Goal: Task Accomplishment & Management: Manage account settings

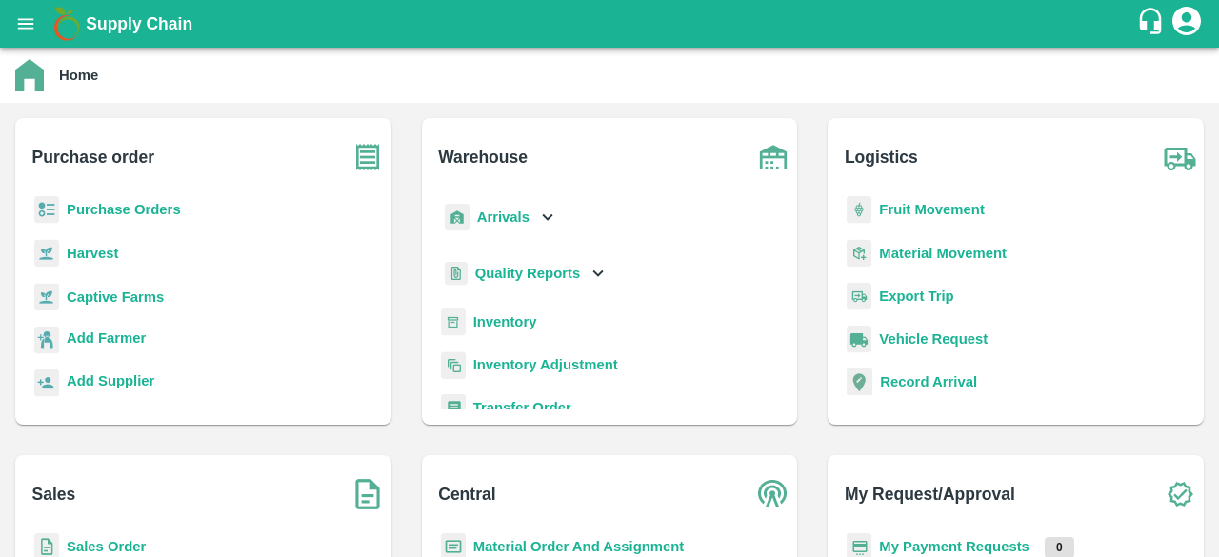
click at [149, 203] on b "Purchase Orders" at bounding box center [124, 209] width 114 height 15
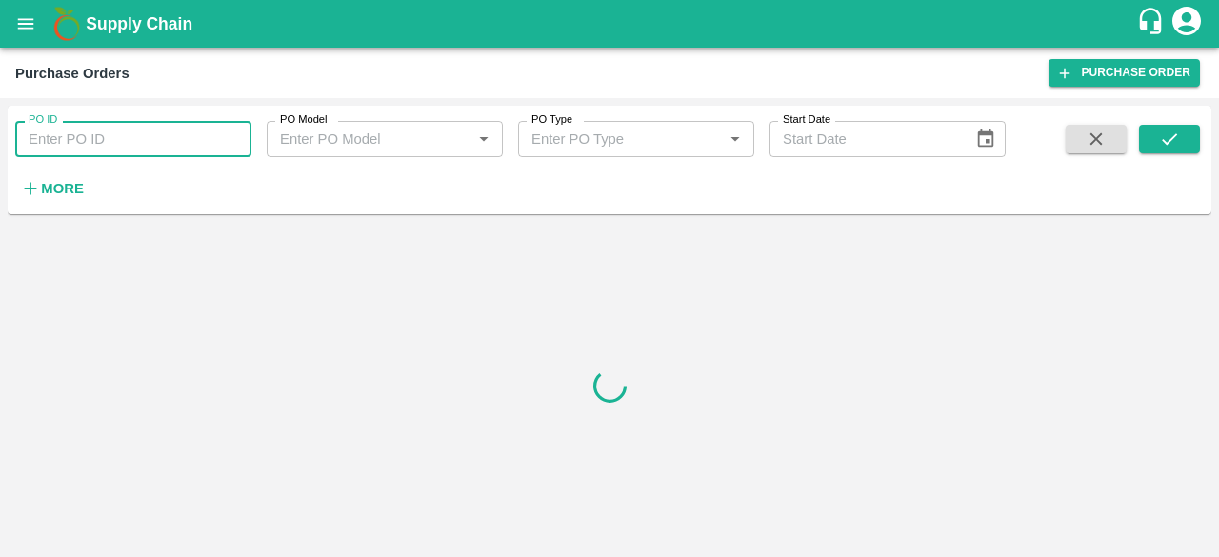
click at [156, 132] on input "PO ID" at bounding box center [133, 139] width 236 height 36
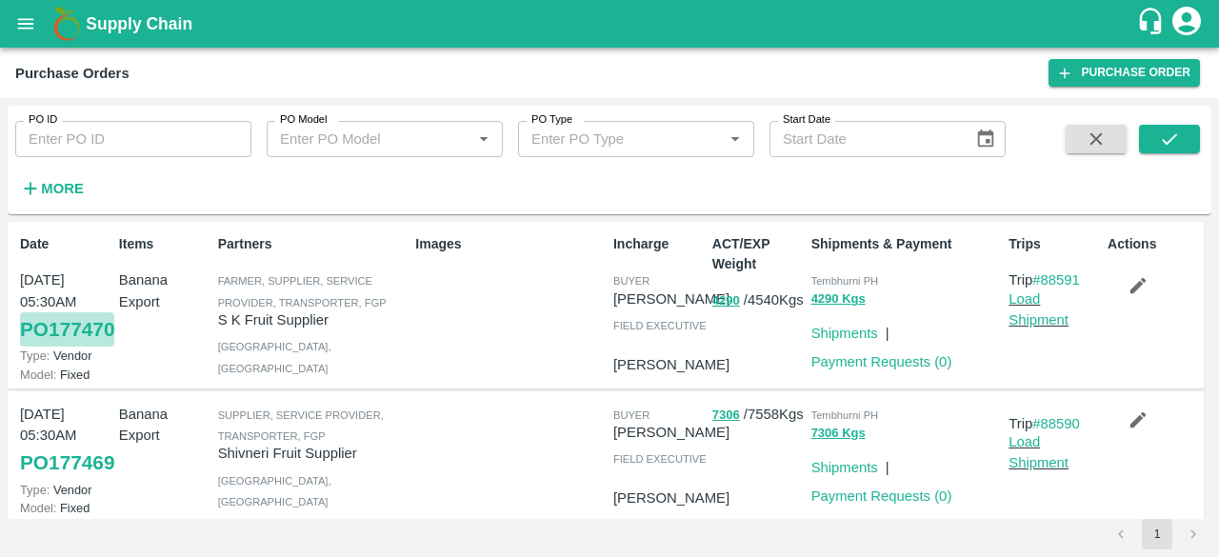
click at [41, 336] on link "PO 177470" at bounding box center [67, 329] width 94 height 34
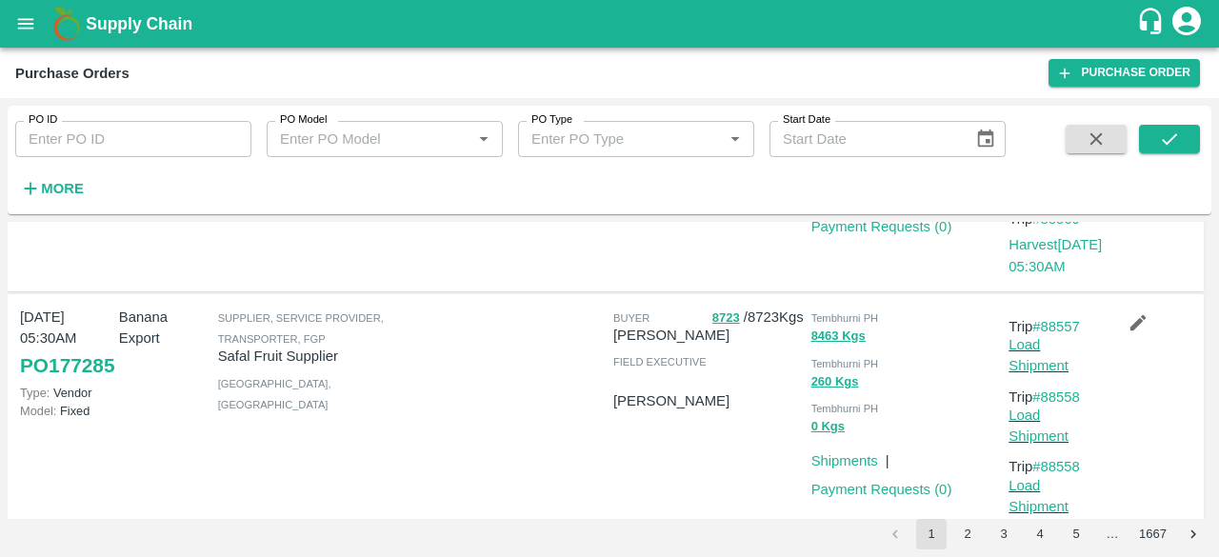
scroll to position [1905, 0]
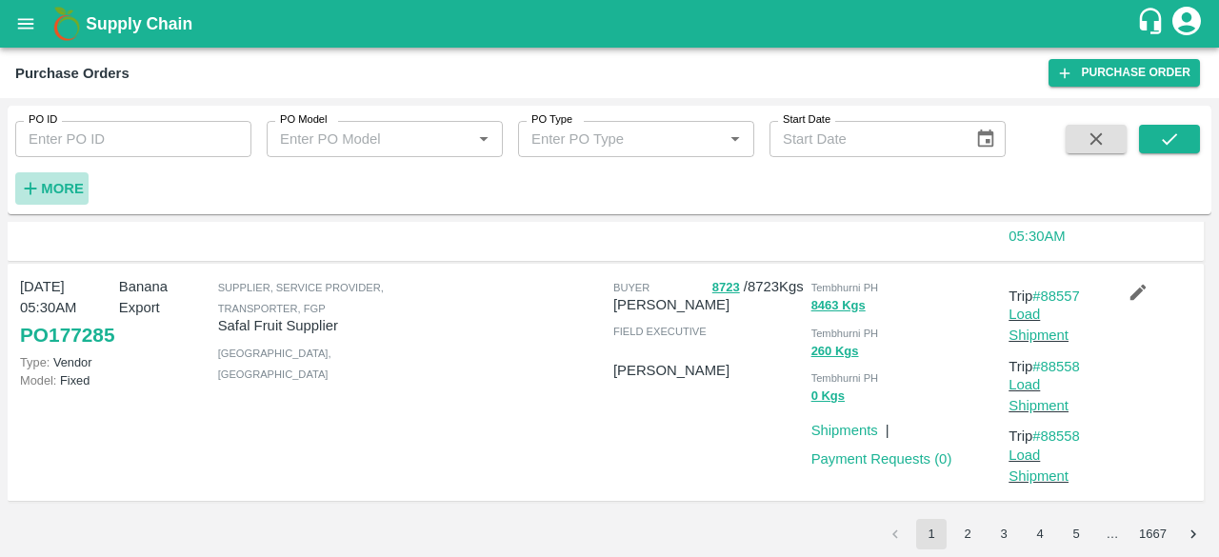
click at [59, 190] on strong "More" at bounding box center [62, 188] width 43 height 15
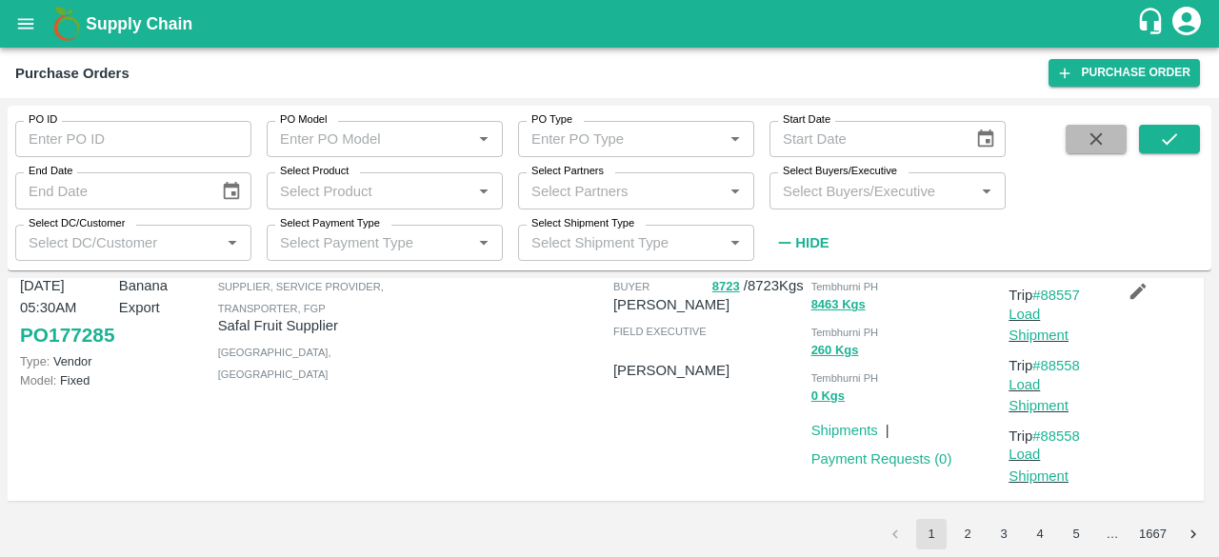
click at [1101, 132] on icon "button" at bounding box center [1096, 139] width 21 height 21
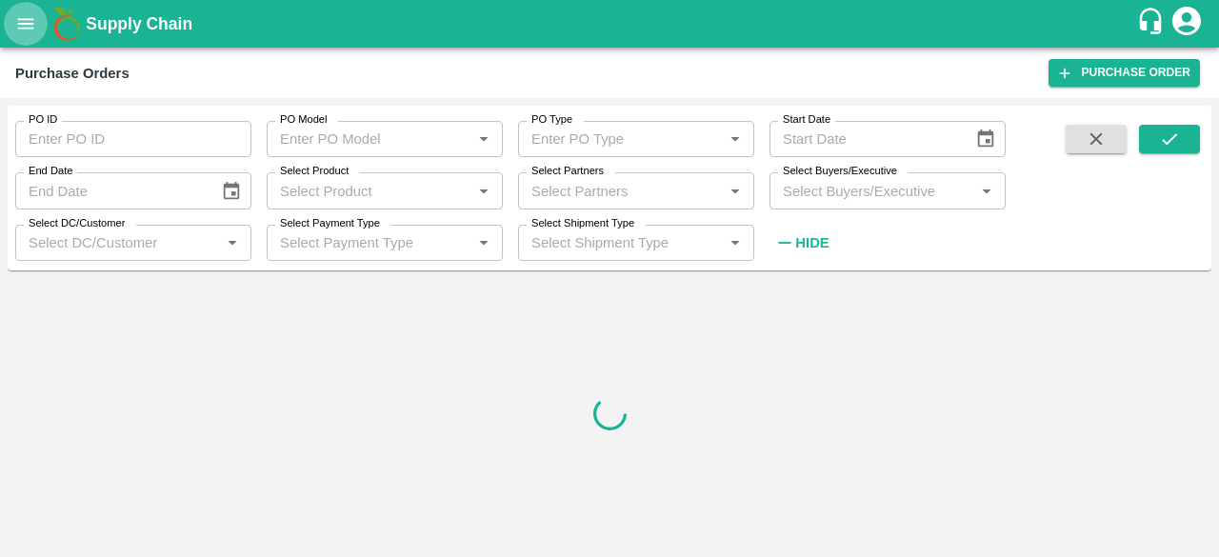
click at [17, 14] on icon "open drawer" at bounding box center [25, 23] width 21 height 21
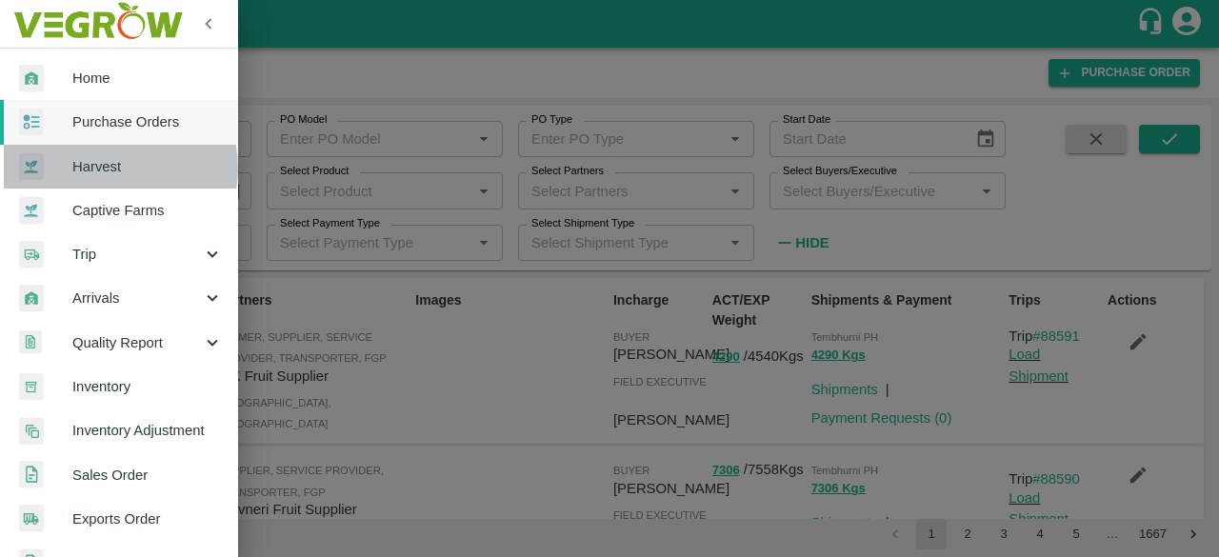
click at [110, 168] on span "Harvest" at bounding box center [147, 166] width 151 height 21
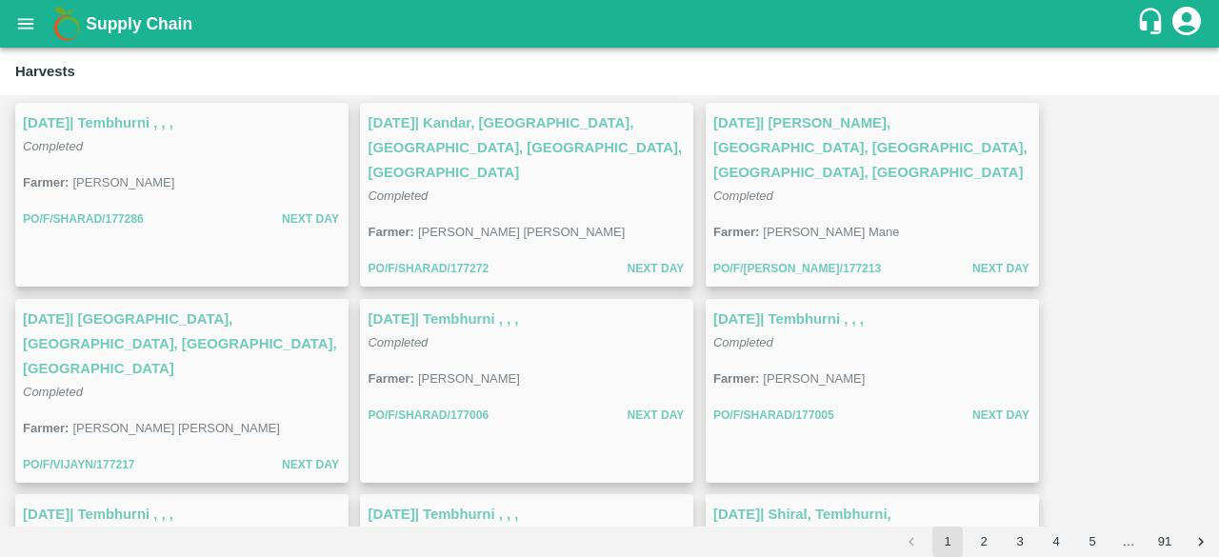
click at [29, 18] on icon "open drawer" at bounding box center [25, 23] width 21 height 21
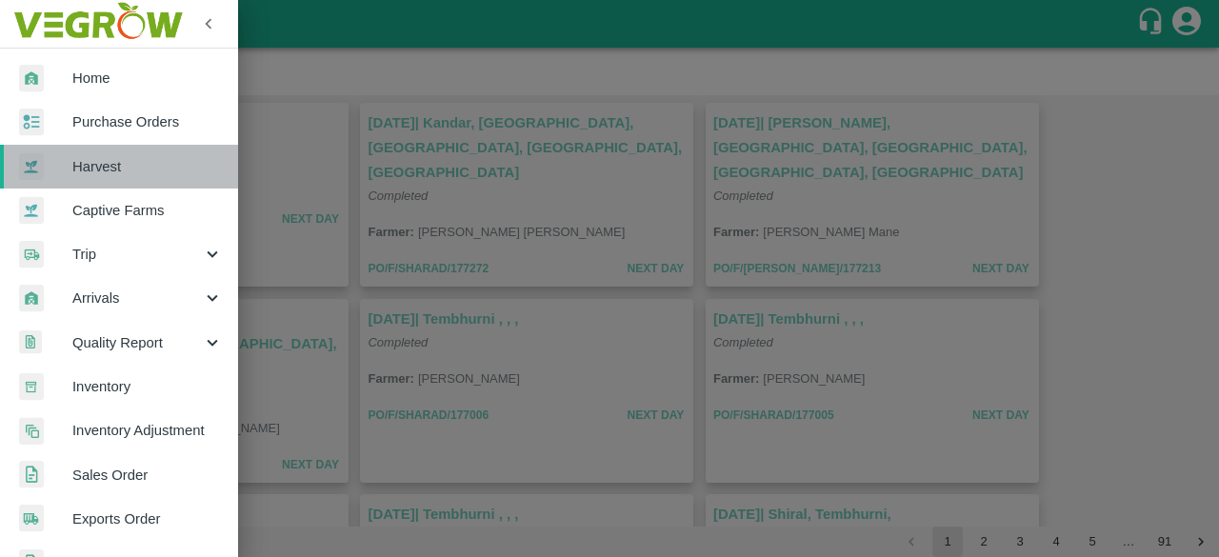
click at [128, 161] on span "Harvest" at bounding box center [147, 166] width 151 height 21
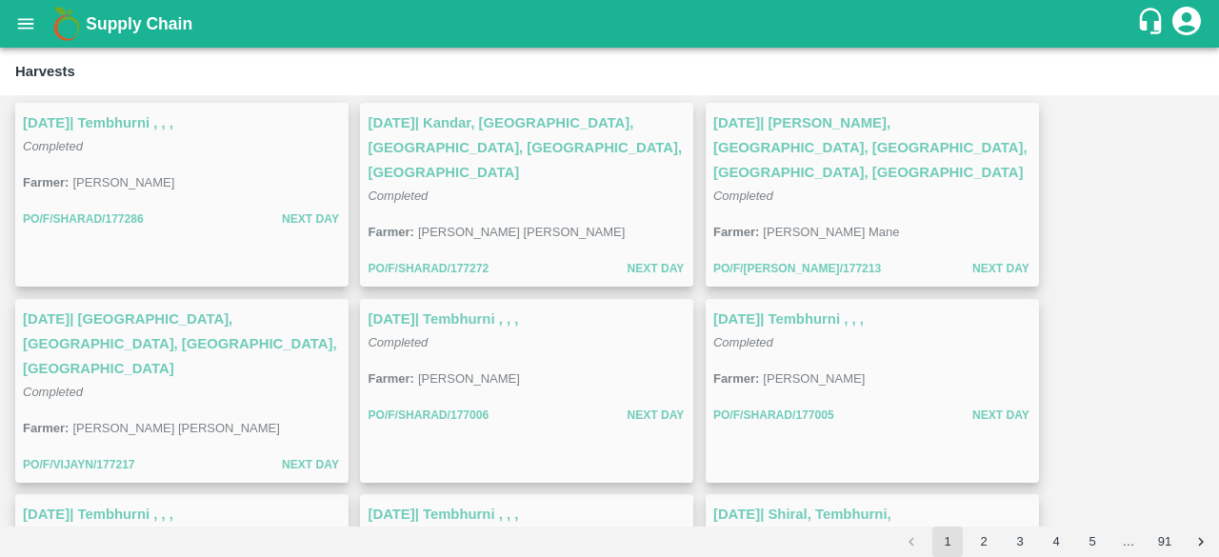
click at [166, 131] on h3 "18 Sep 2025 | Tembhurni , , ," at bounding box center [182, 122] width 318 height 25
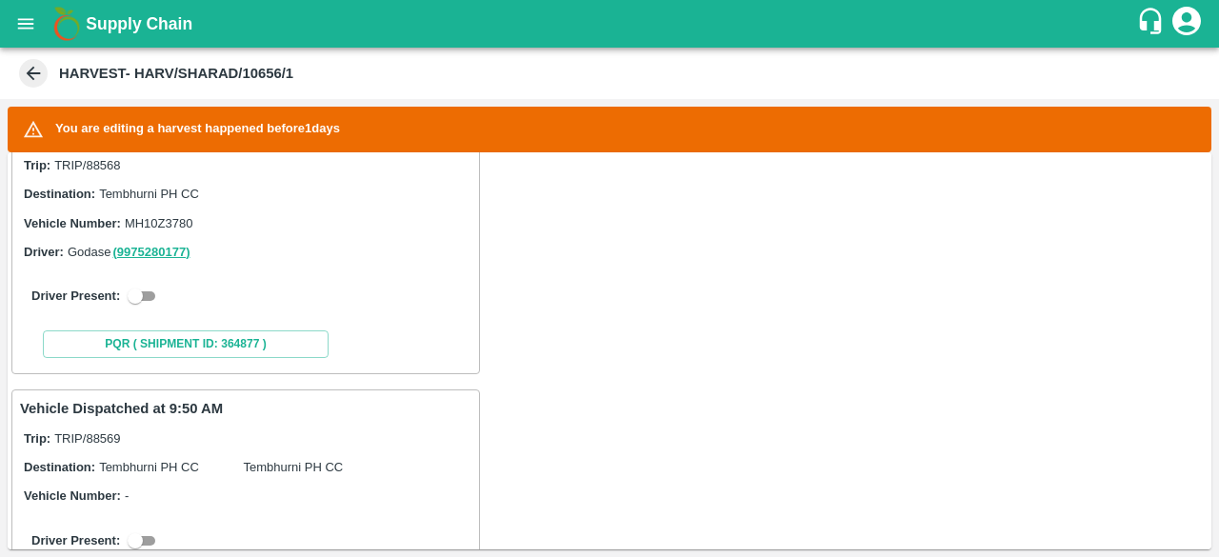
scroll to position [497, 0]
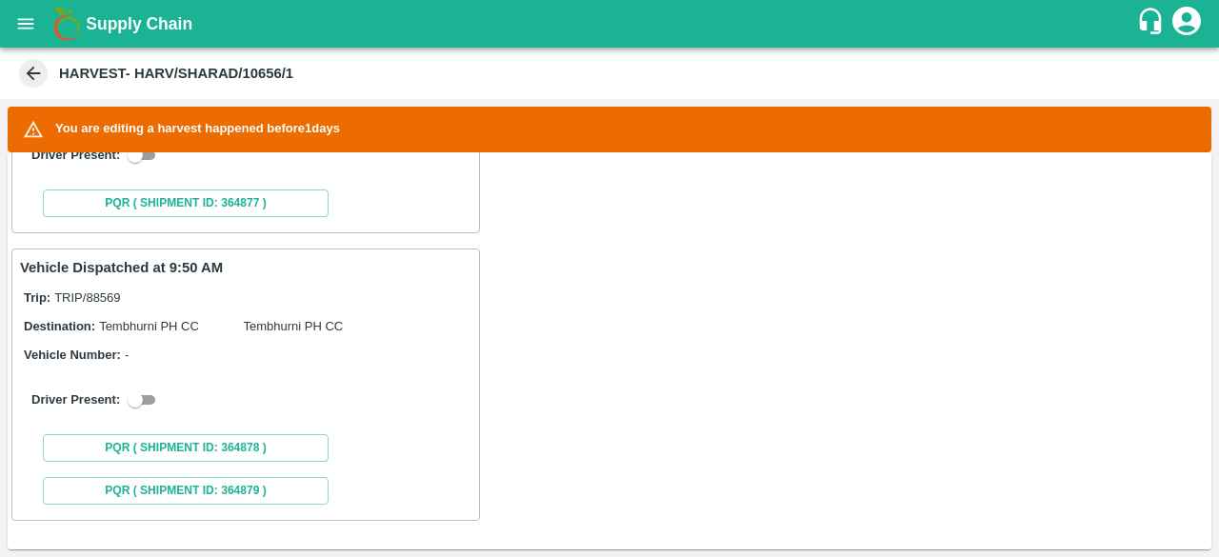
click at [45, 77] on span at bounding box center [33, 73] width 29 height 29
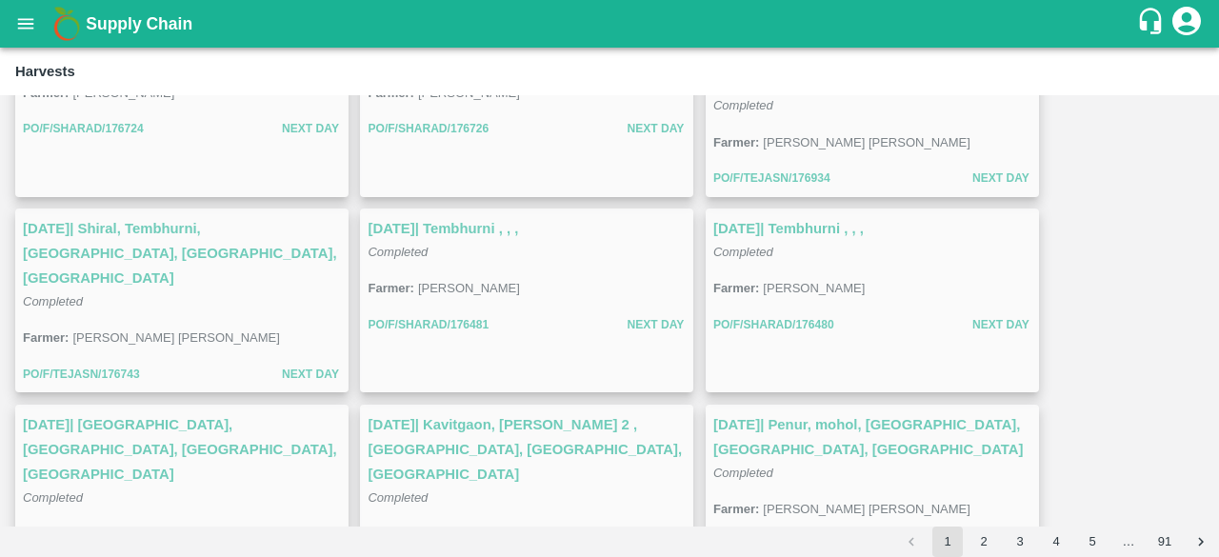
scroll to position [483, 0]
click at [532, 412] on h3 "14 Sep 2025 | Kavitgaon, Sangavi 2 , Solapur, Karmala, Maharashtra" at bounding box center [527, 449] width 318 height 74
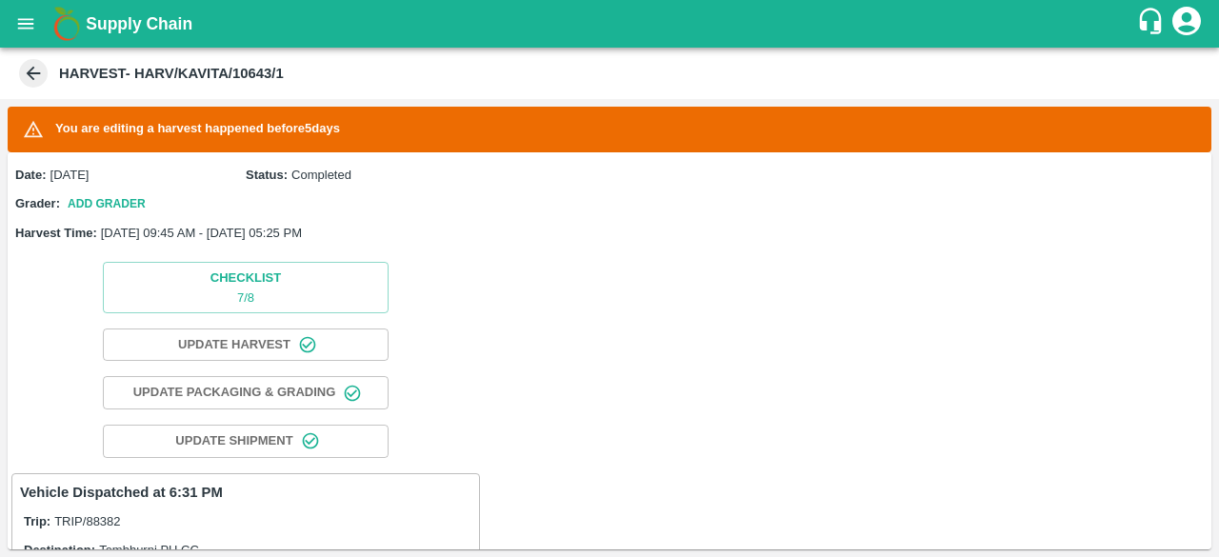
click at [27, 69] on icon at bounding box center [33, 73] width 21 height 21
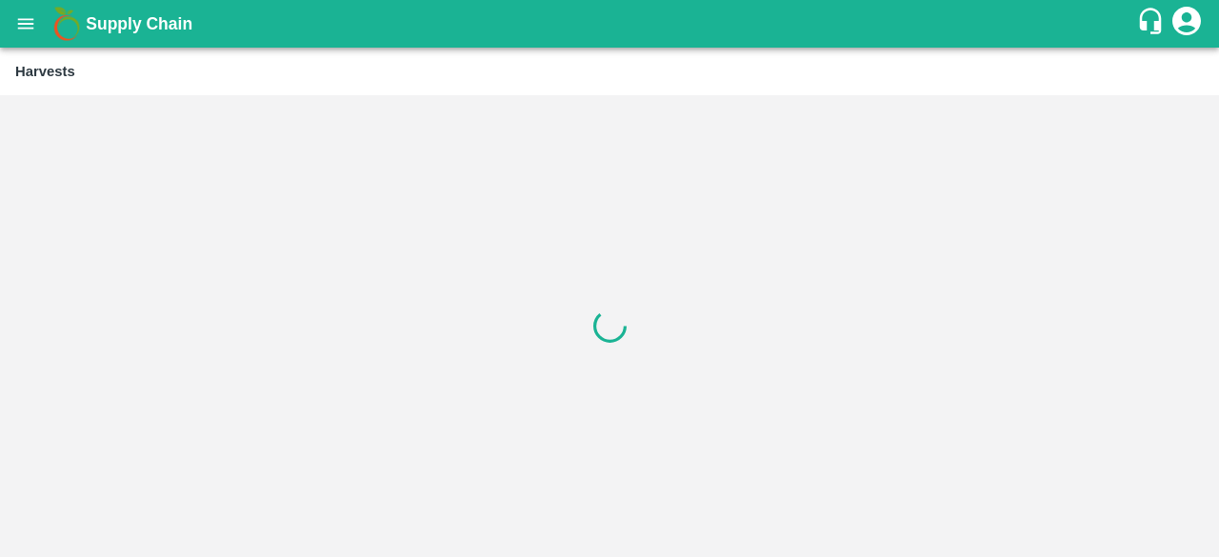
click at [20, 24] on icon "open drawer" at bounding box center [26, 23] width 16 height 10
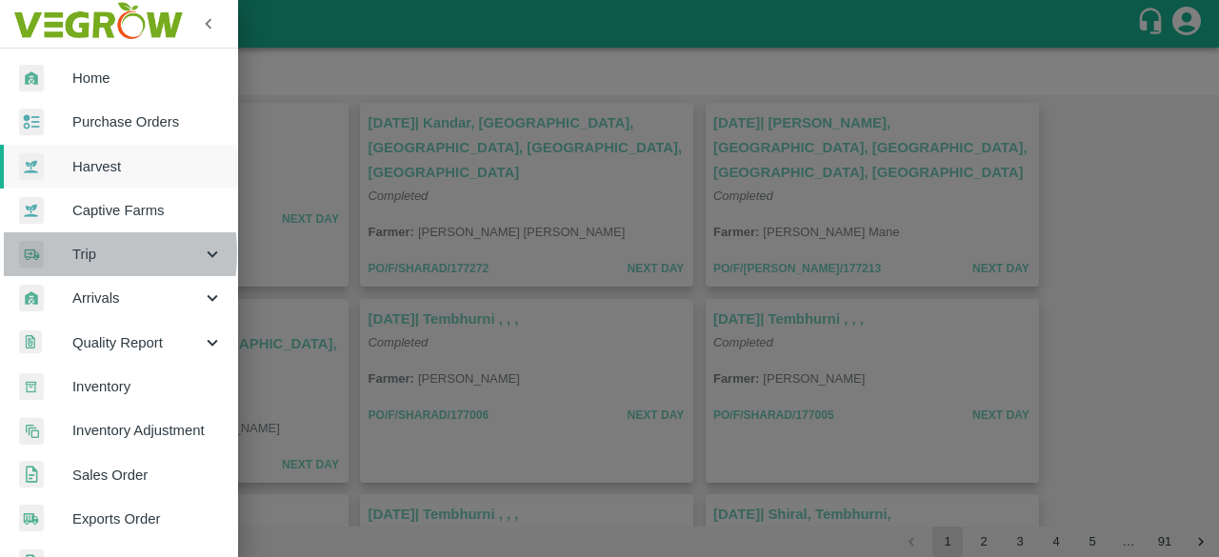
click at [65, 253] on div at bounding box center [45, 255] width 53 height 28
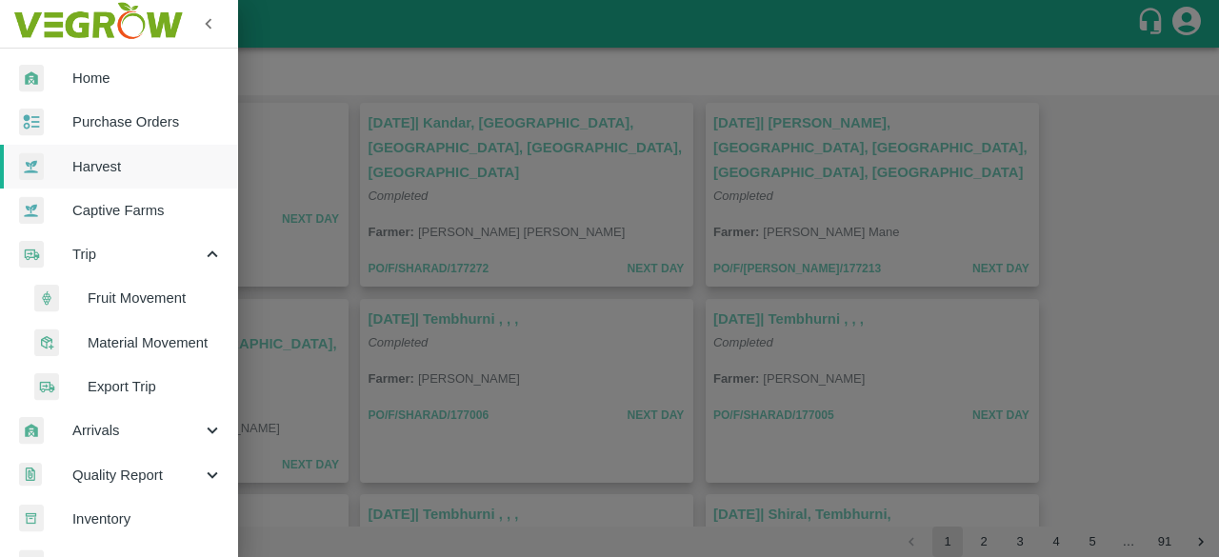
click at [119, 384] on span "Export Trip" at bounding box center [155, 386] width 135 height 21
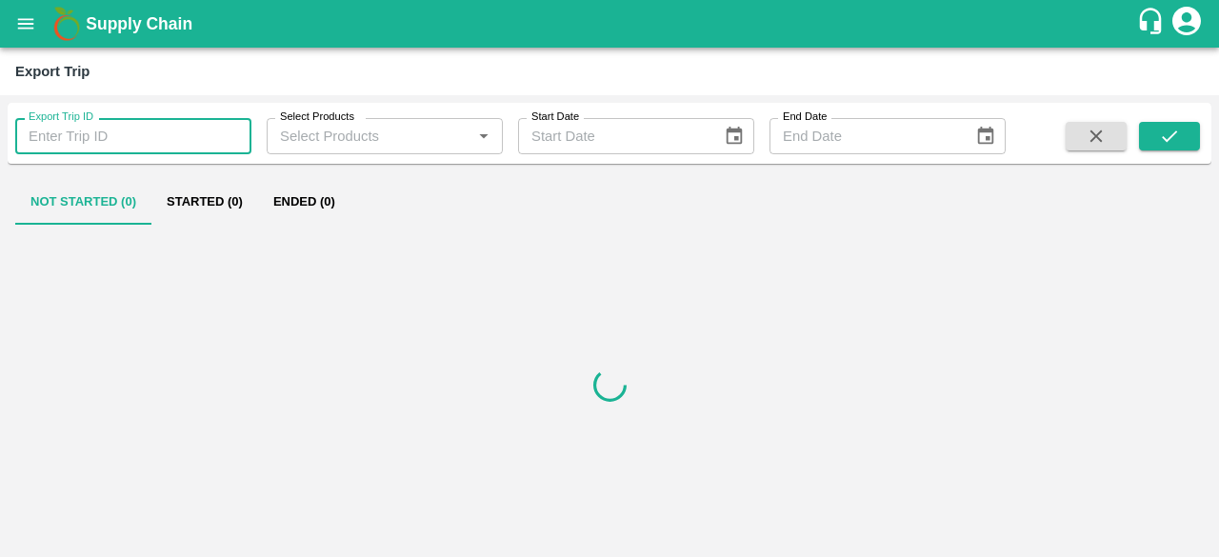
click at [238, 140] on input "Export Trip ID" at bounding box center [133, 136] width 236 height 36
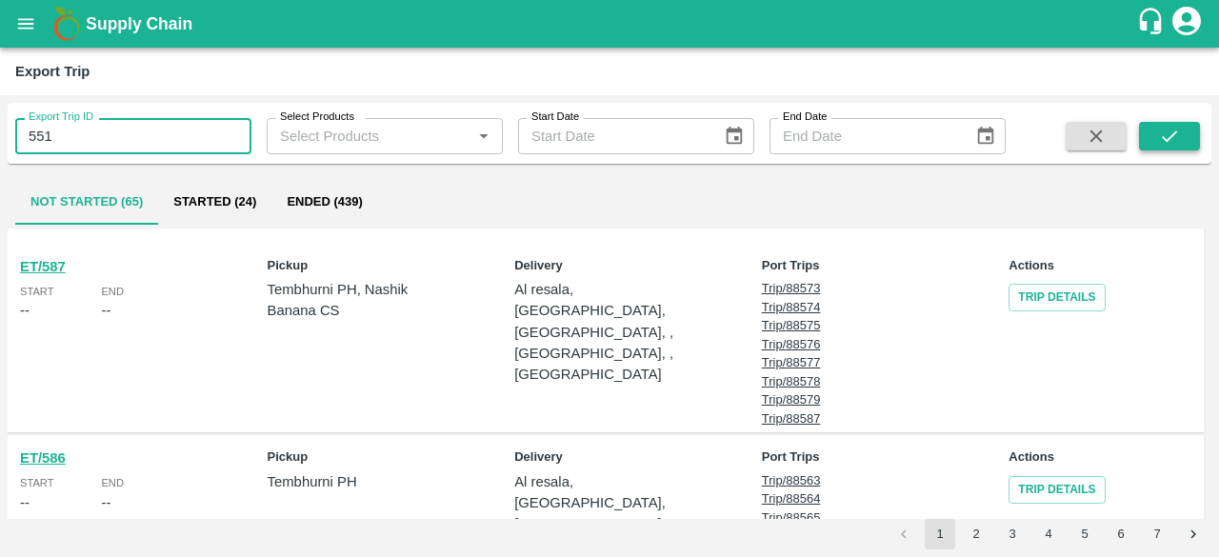
type input "551"
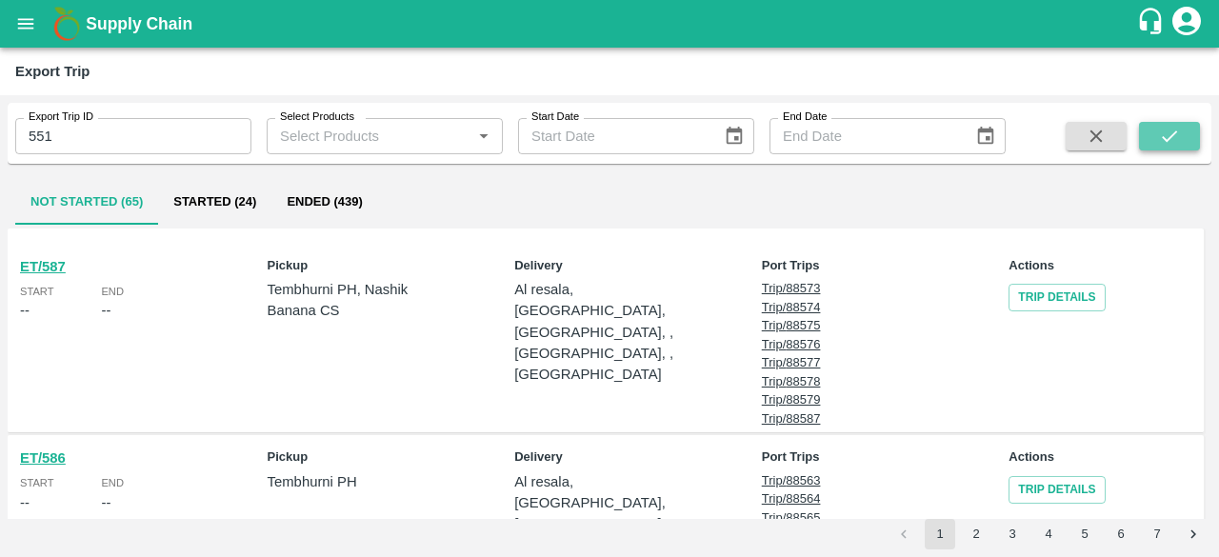
click at [1179, 134] on icon "submit" at bounding box center [1169, 136] width 21 height 21
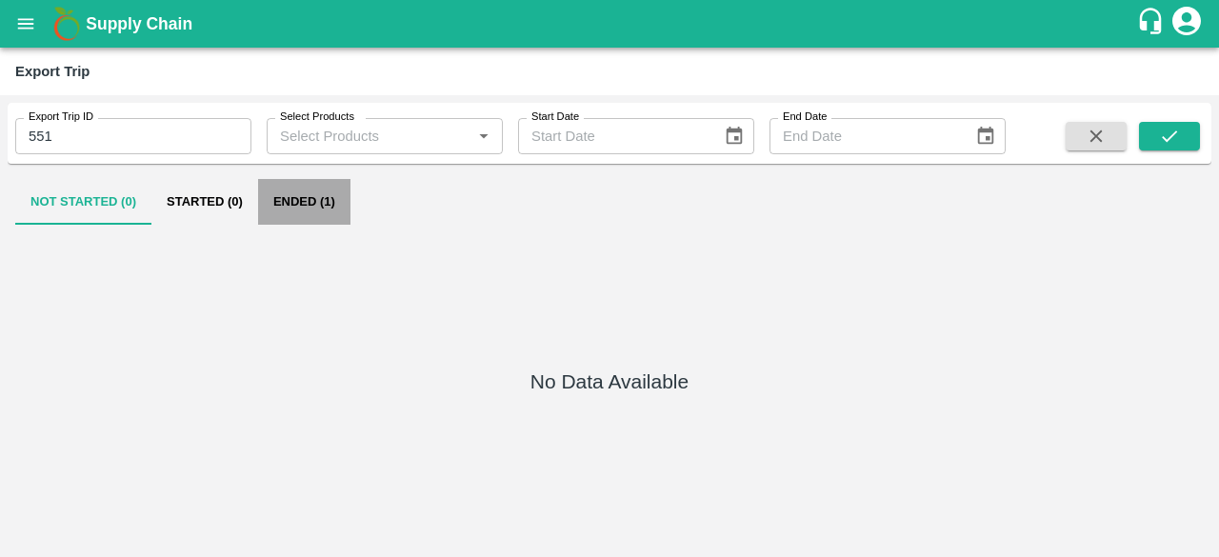
click at [328, 200] on button "Ended (1)" at bounding box center [304, 202] width 92 height 46
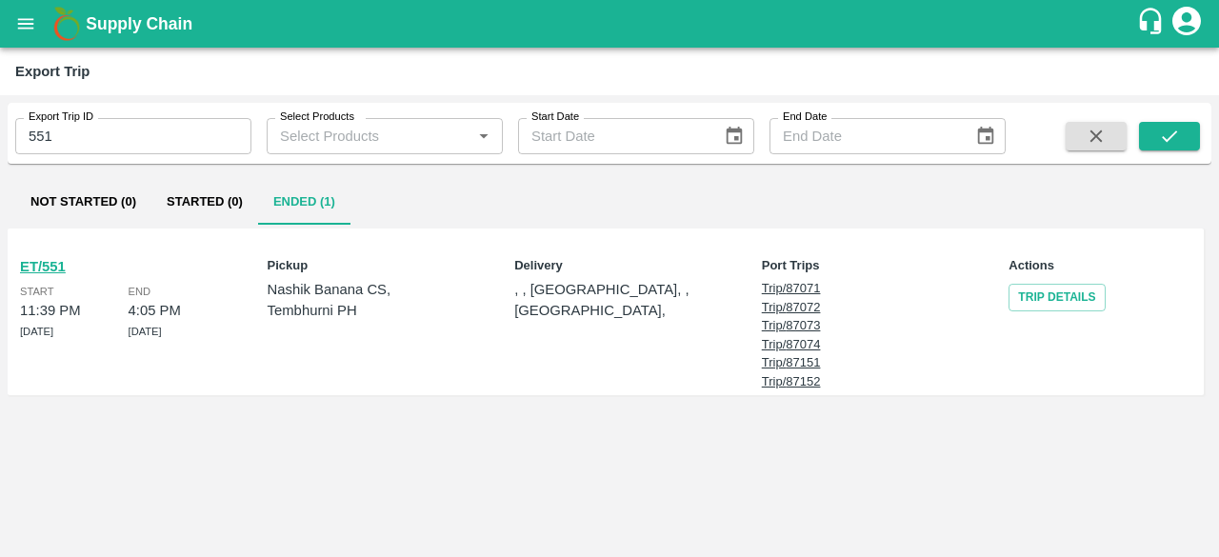
drag, startPoint x: 19, startPoint y: 331, endPoint x: 193, endPoint y: 329, distance: 174.3
click at [193, 329] on div "ET/551 Start 11:39 PM 31 Aug 2025 End 4:05 PM 12 Sep 2025" at bounding box center [111, 312] width 198 height 158
click at [193, 329] on div "Start 11:39 PM 31 Aug 2025 End 4:05 PM 12 Sep 2025" at bounding box center [115, 311] width 191 height 58
click at [1054, 291] on link "Trip Details" at bounding box center [1057, 298] width 96 height 28
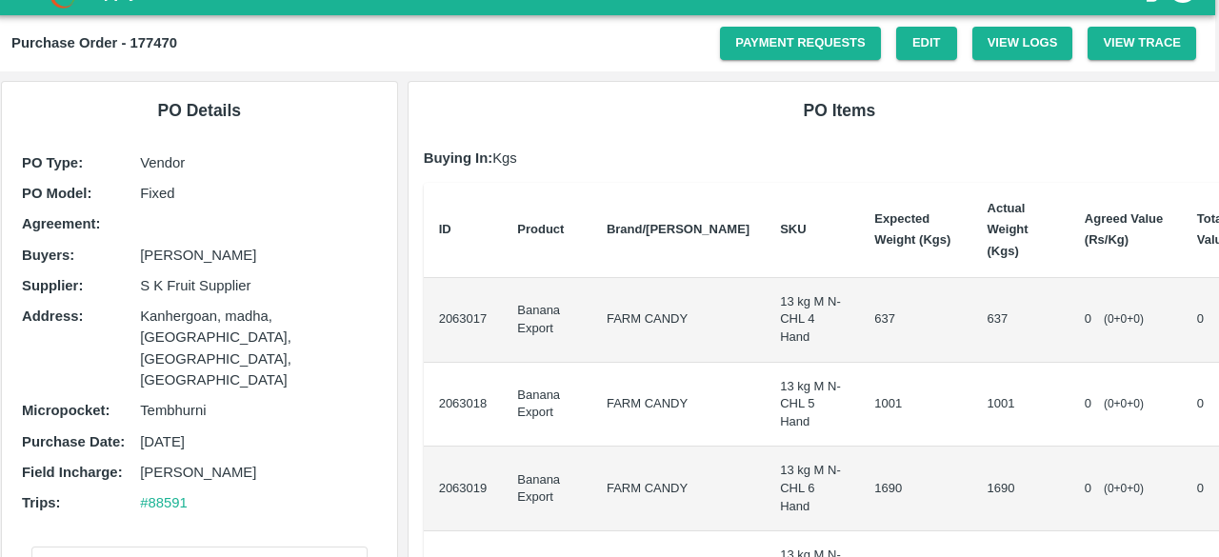
scroll to position [0, 4]
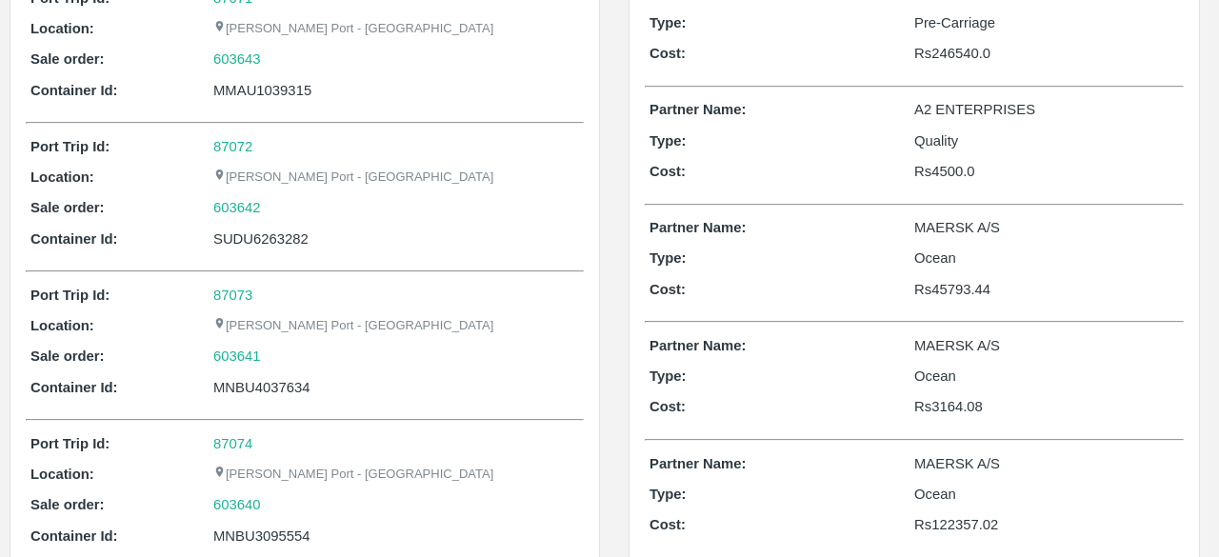
scroll to position [196, 0]
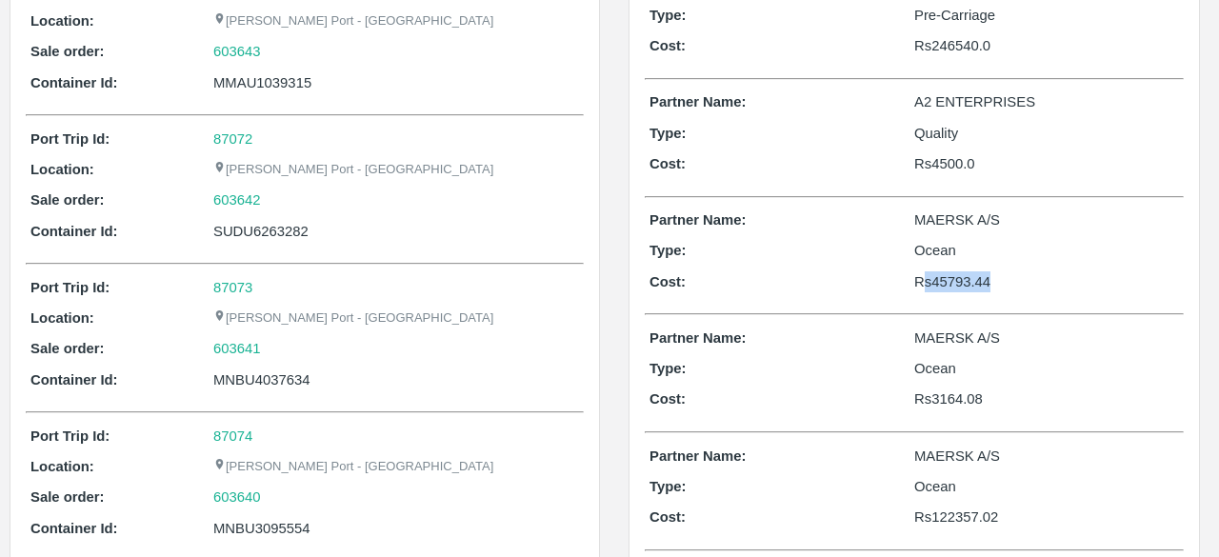
drag, startPoint x: 925, startPoint y: 282, endPoint x: 1023, endPoint y: 298, distance: 99.4
click at [1023, 298] on div "Partner Name: MAERSK A/S Type: Ocean Cost: Rs 45793.44" at bounding box center [914, 256] width 539 height 102
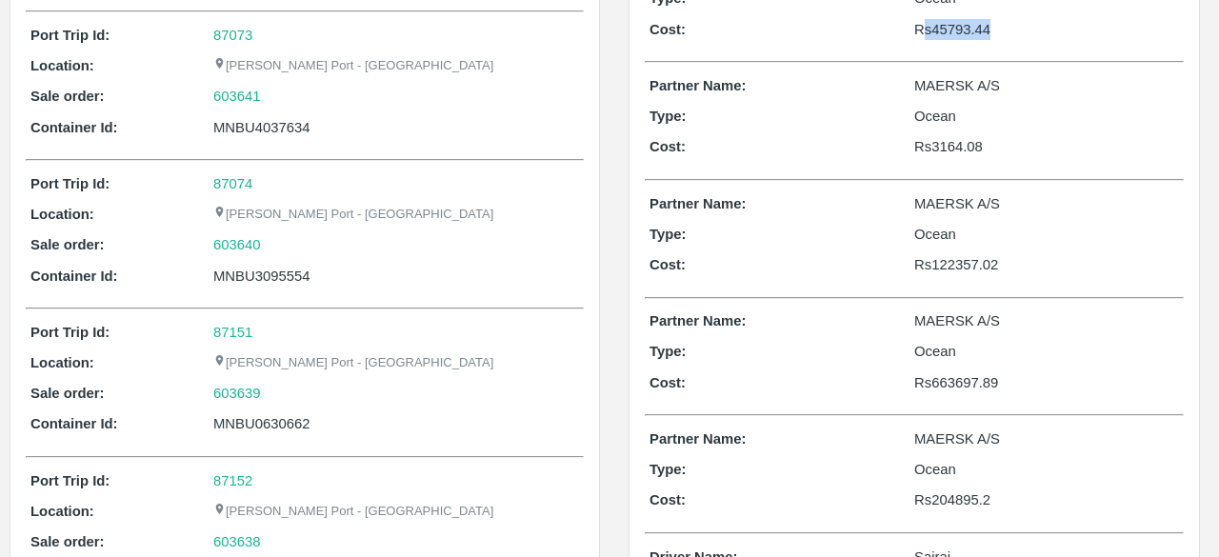
scroll to position [453, 0]
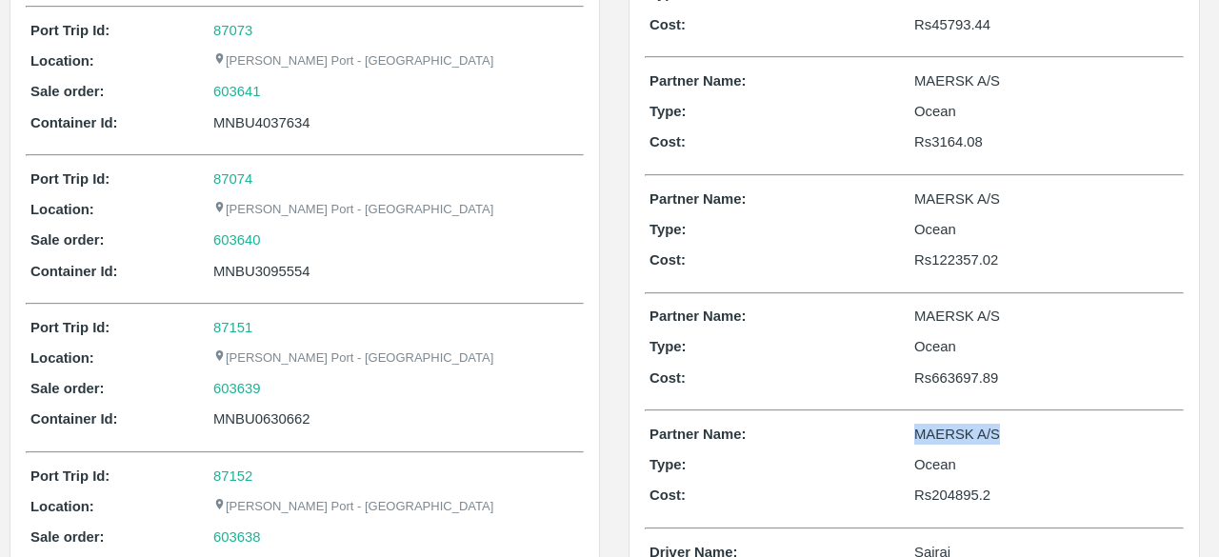
drag, startPoint x: 909, startPoint y: 432, endPoint x: 1005, endPoint y: 434, distance: 96.3
click at [1005, 434] on div "Partner Name: MAERSK A/S" at bounding box center [915, 434] width 530 height 21
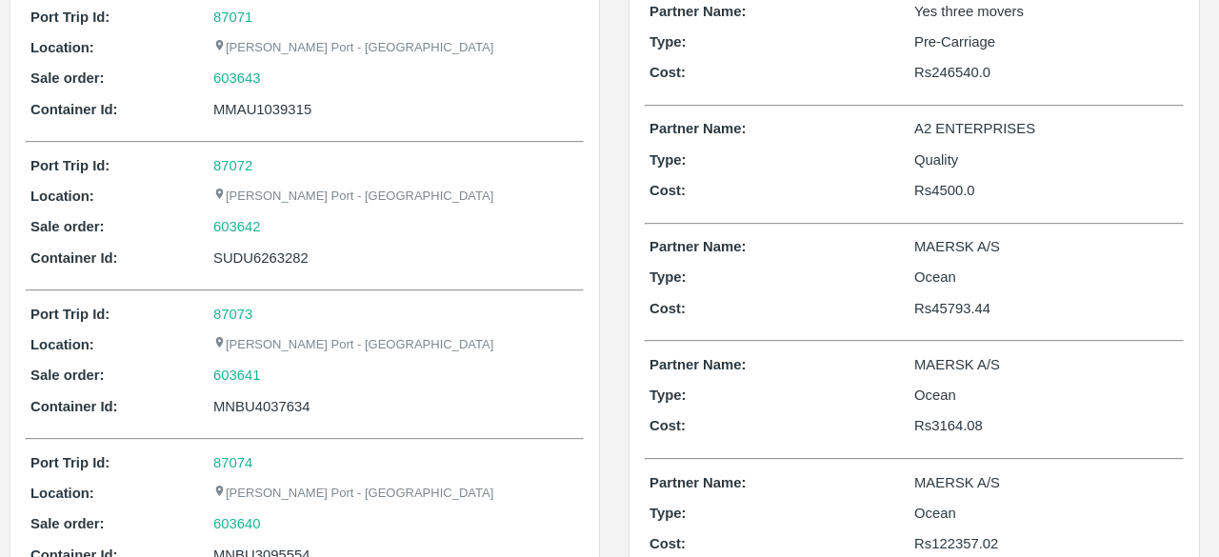
scroll to position [0, 0]
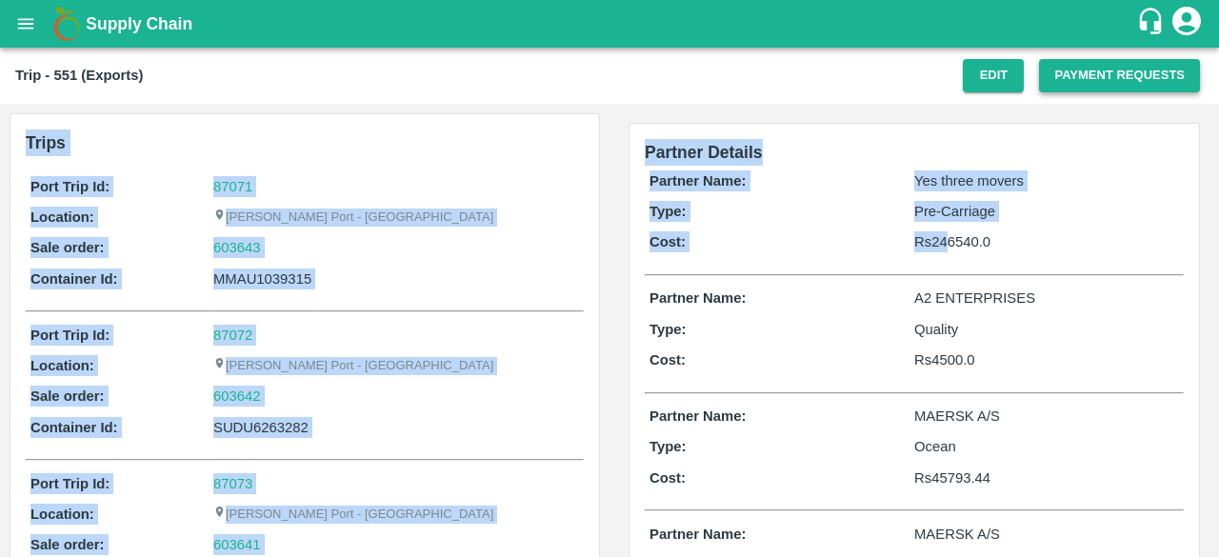
drag, startPoint x: 951, startPoint y: 254, endPoint x: 1132, endPoint y: 69, distance: 259.3
click at [1132, 69] on main "Trip - 551 (Exports) Edit Payment Requests Trips Port Trip Id: 87071 Location: …" at bounding box center [609, 303] width 1219 height 510
click at [1132, 69] on button "Payment Requests" at bounding box center [1119, 75] width 161 height 33
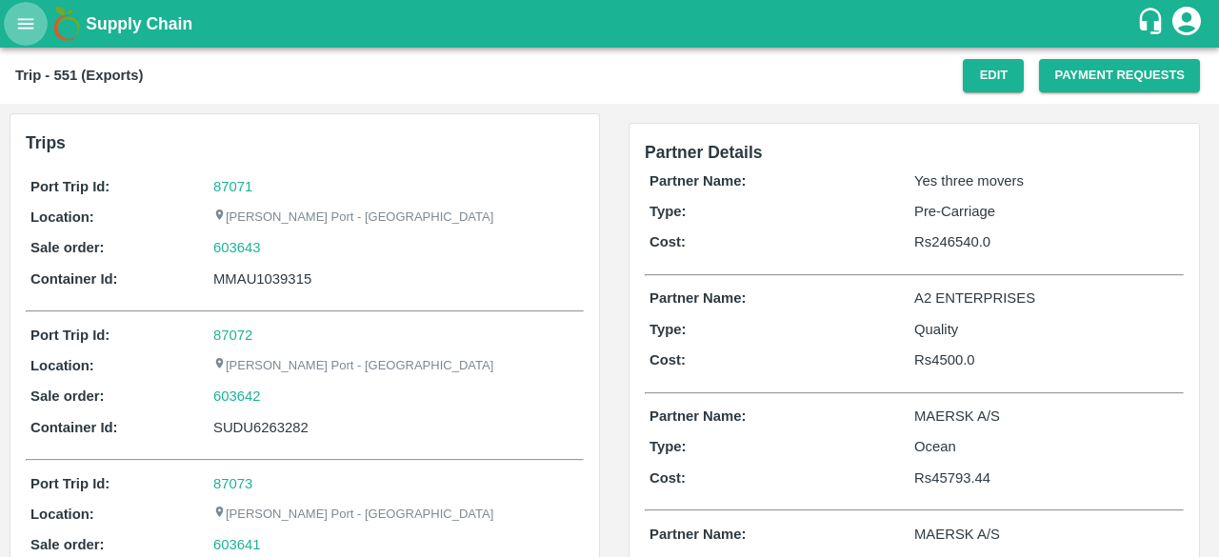
click at [18, 39] on button "open drawer" at bounding box center [26, 24] width 44 height 44
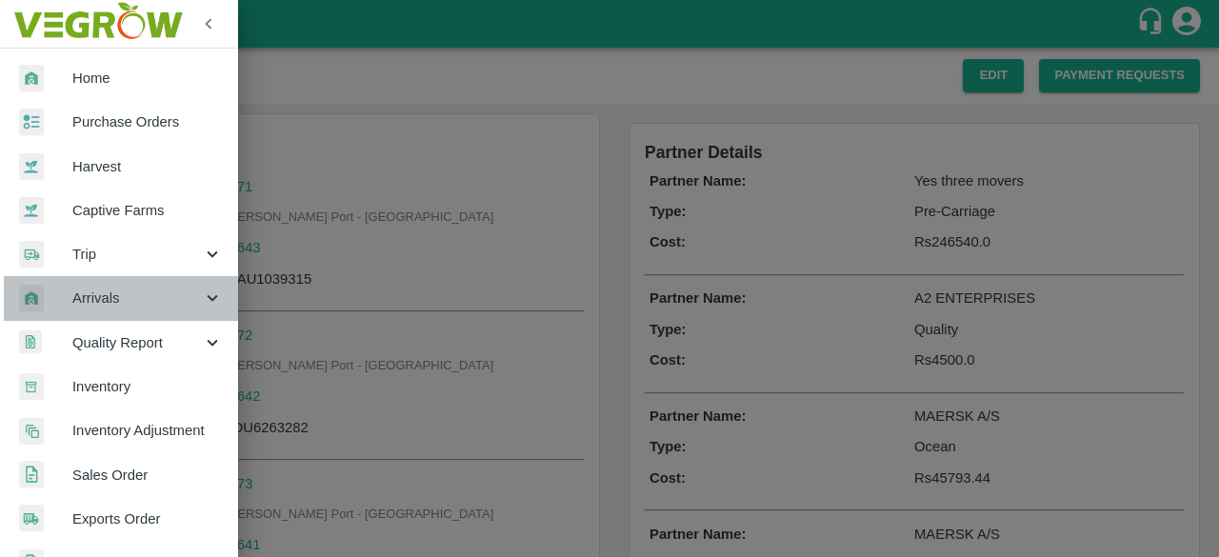
click at [162, 305] on span "Arrivals" at bounding box center [137, 298] width 130 height 21
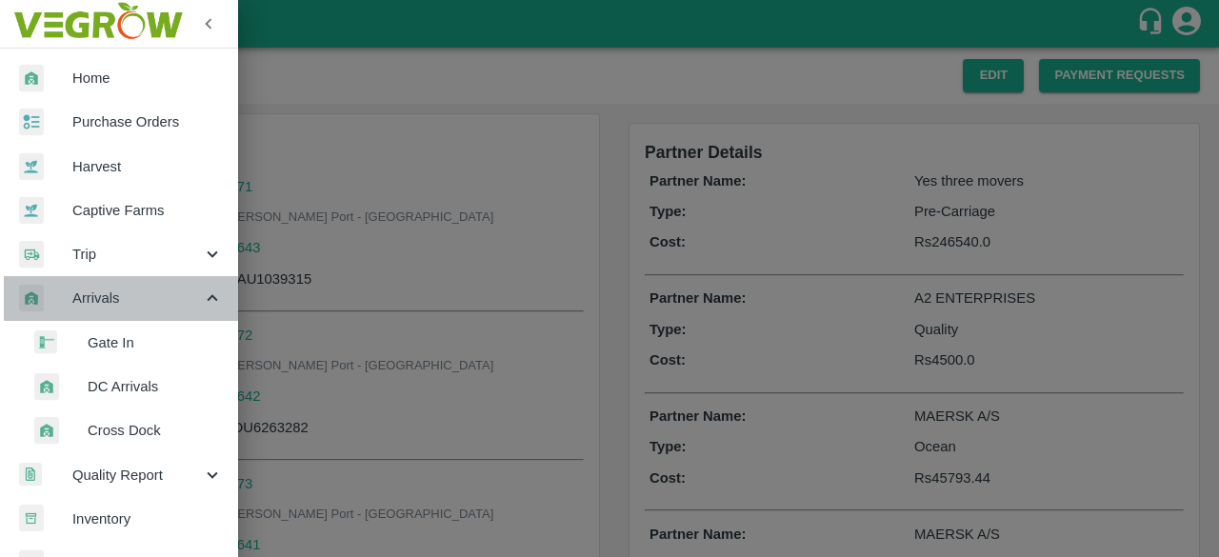
click at [207, 297] on icon at bounding box center [212, 298] width 10 height 7
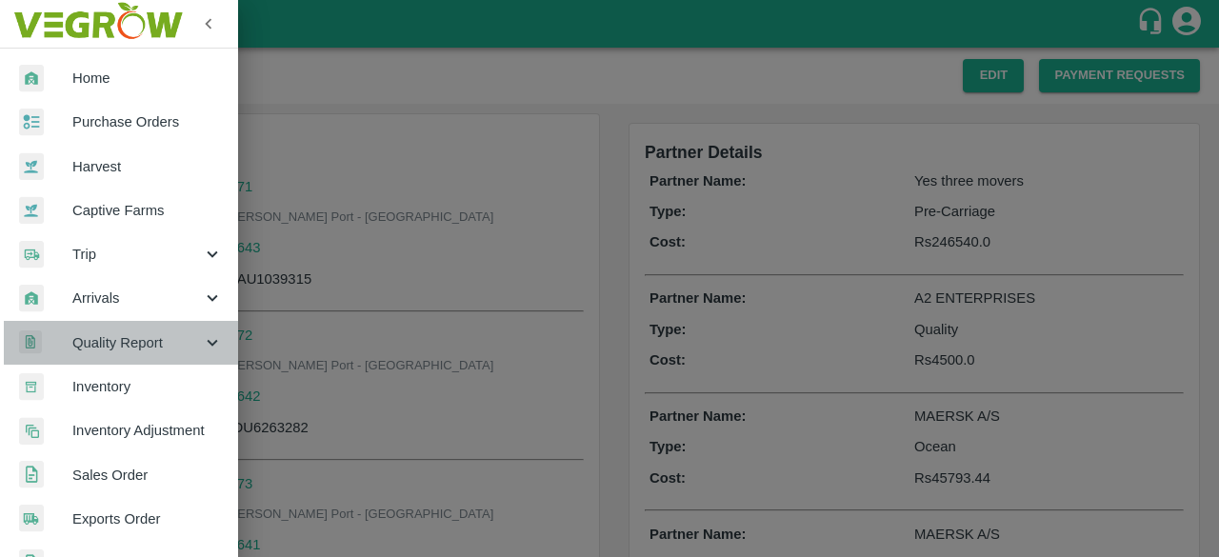
click at [145, 327] on div "Quality Report" at bounding box center [119, 343] width 238 height 44
click at [162, 347] on span "Quality Report" at bounding box center [137, 342] width 130 height 21
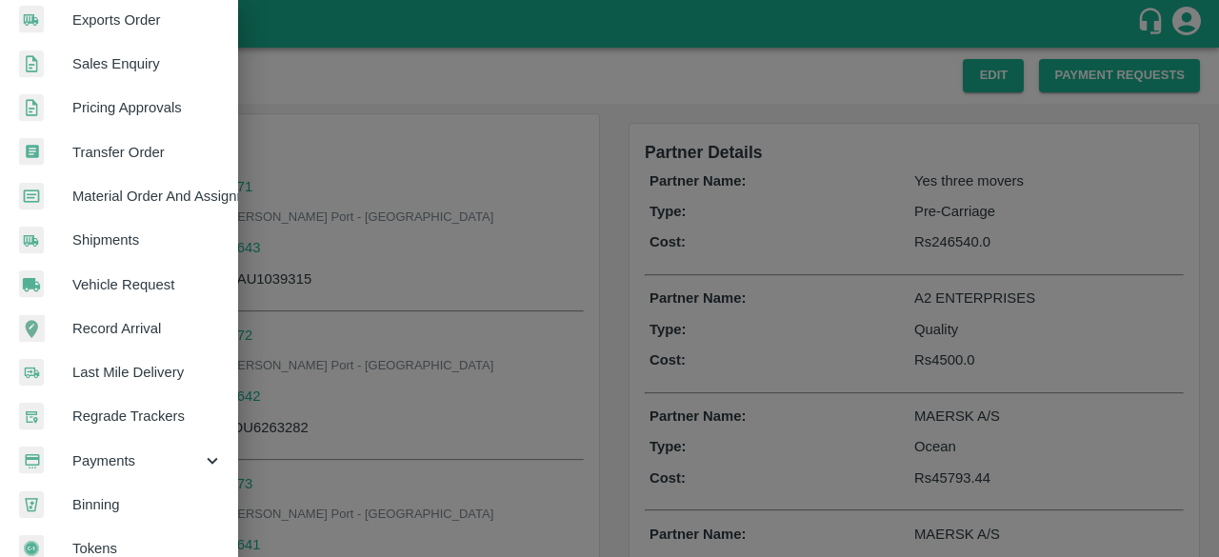
scroll to position [528, 0]
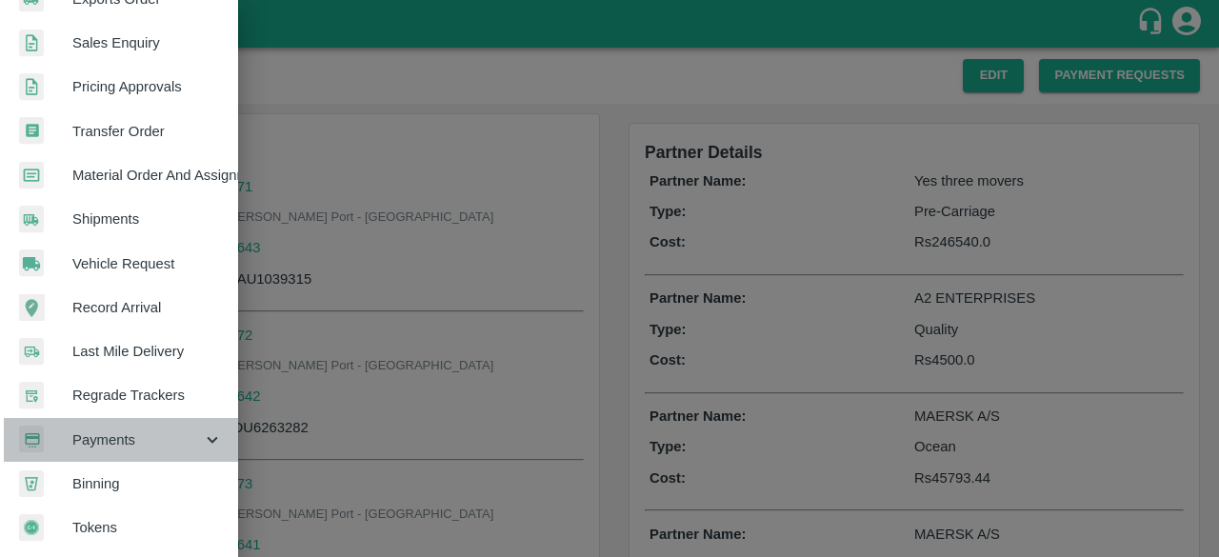
click at [192, 430] on span "Payments" at bounding box center [137, 440] width 130 height 21
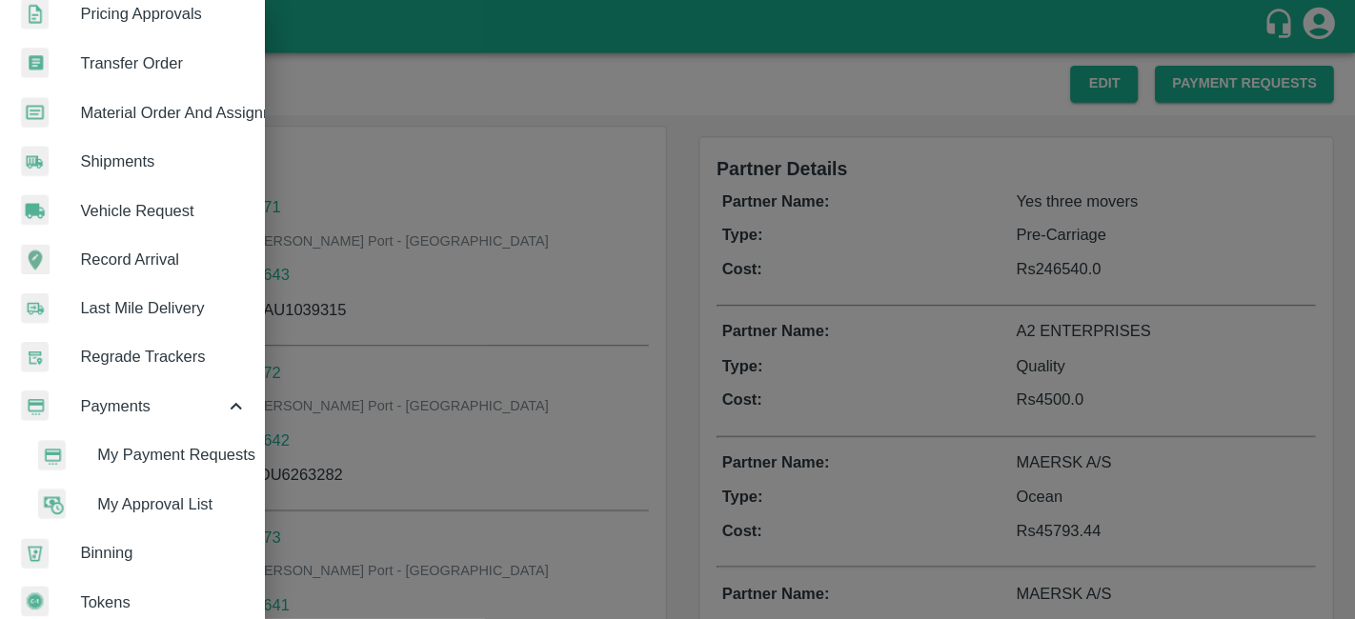
scroll to position [602, 0]
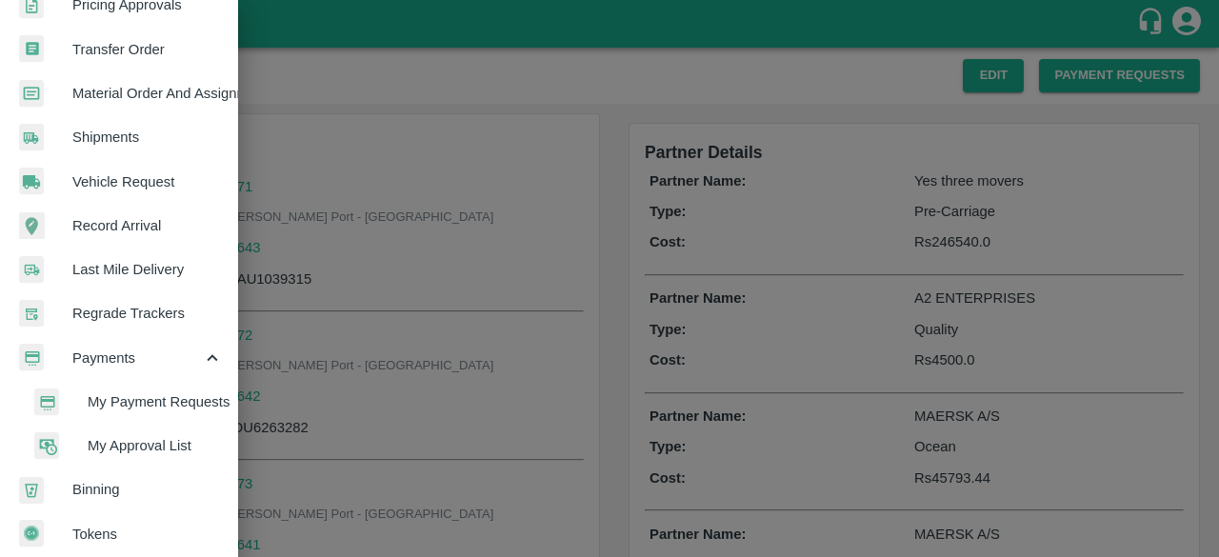
click at [145, 395] on span "My Payment Requests" at bounding box center [155, 402] width 135 height 21
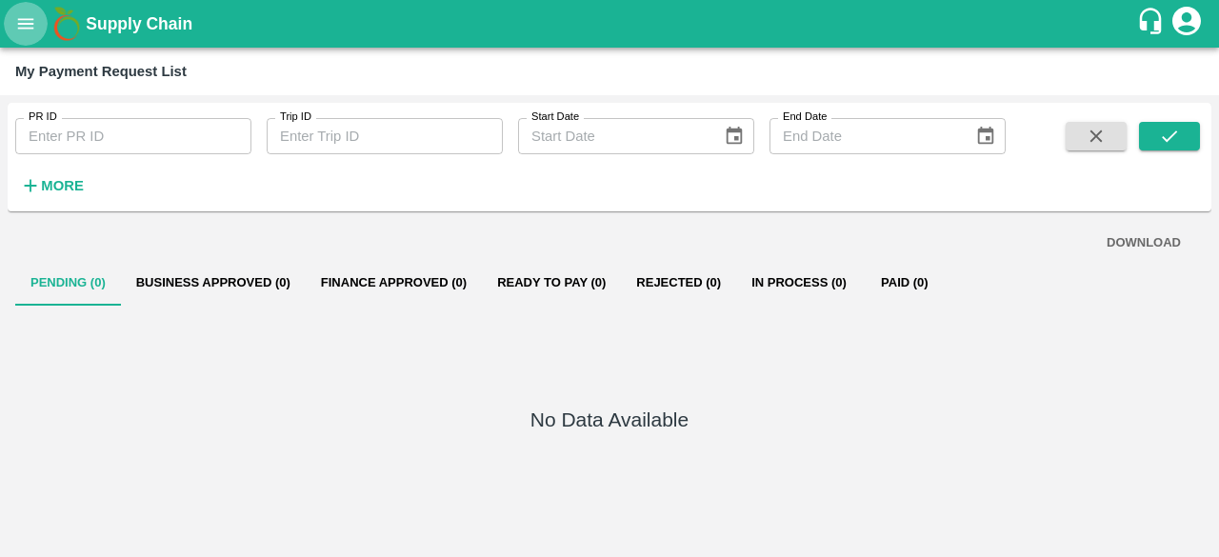
click at [19, 25] on icon "open drawer" at bounding box center [25, 23] width 21 height 21
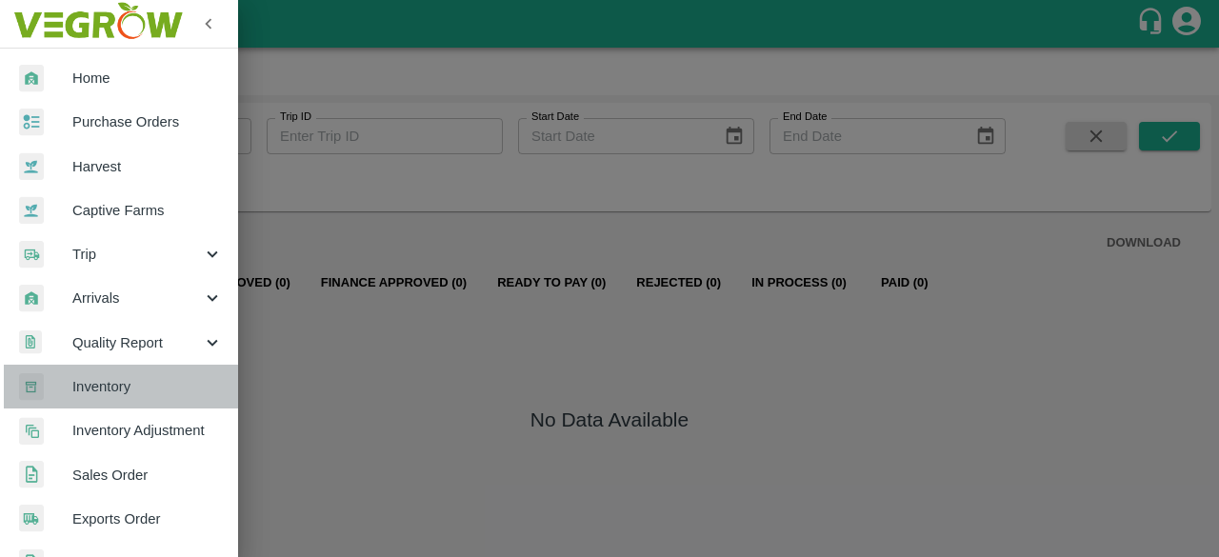
click at [162, 372] on link "Inventory" at bounding box center [119, 387] width 238 height 44
